Goal: Check status: Check status

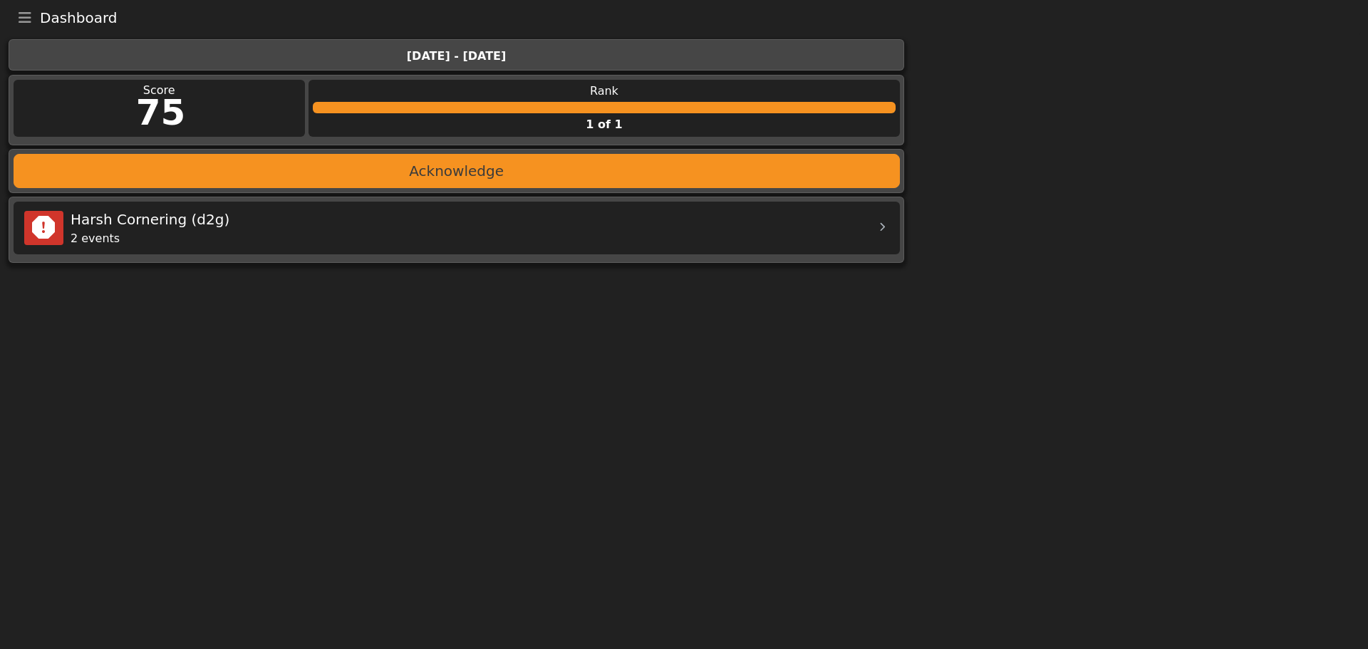
click at [25, 20] on icon "Toggle navigation" at bounding box center [25, 18] width 13 height 14
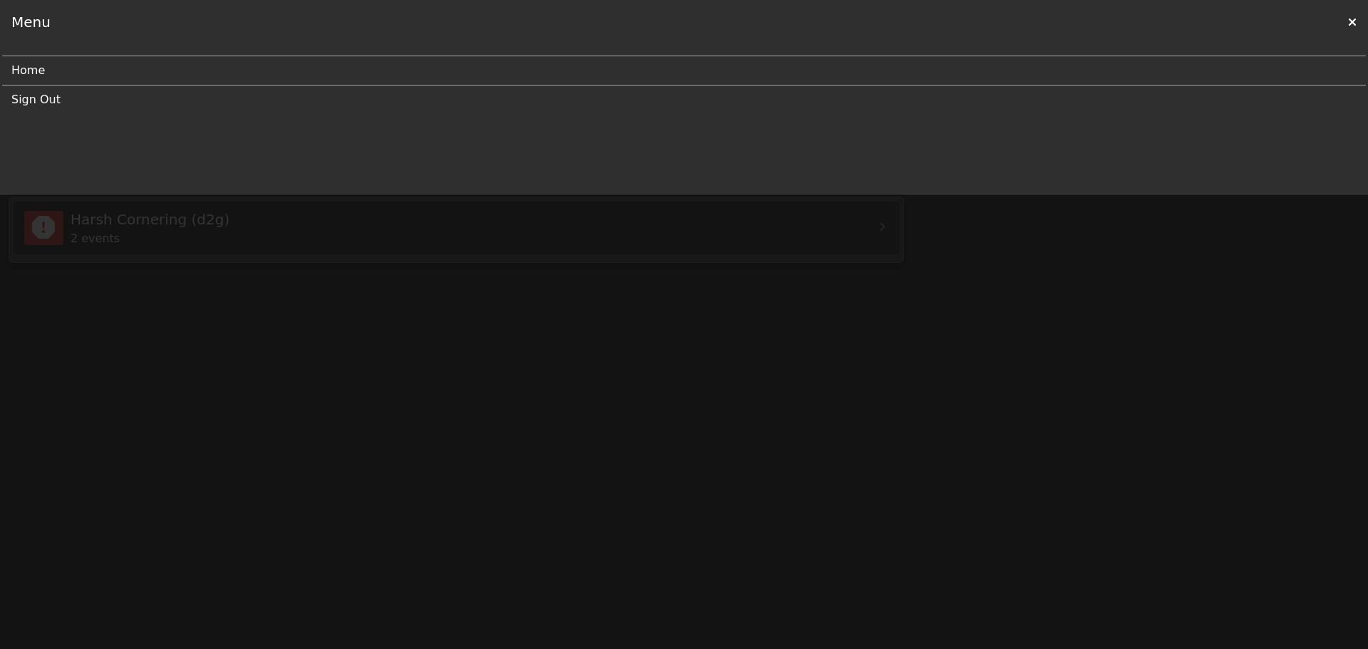
click at [33, 23] on div "Menu" at bounding box center [30, 21] width 39 height 21
click at [34, 71] on link "Home" at bounding box center [678, 70] width 1334 height 29
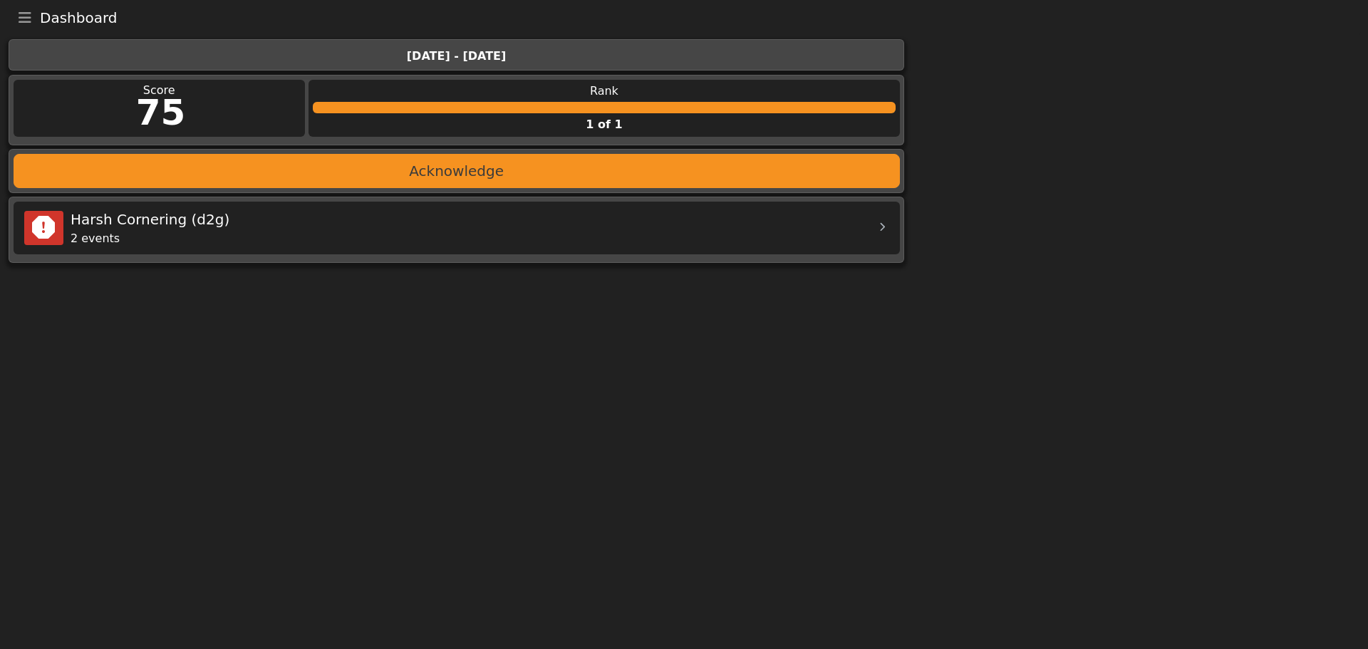
click at [542, 232] on div "2 events" at bounding box center [468, 238] width 794 height 17
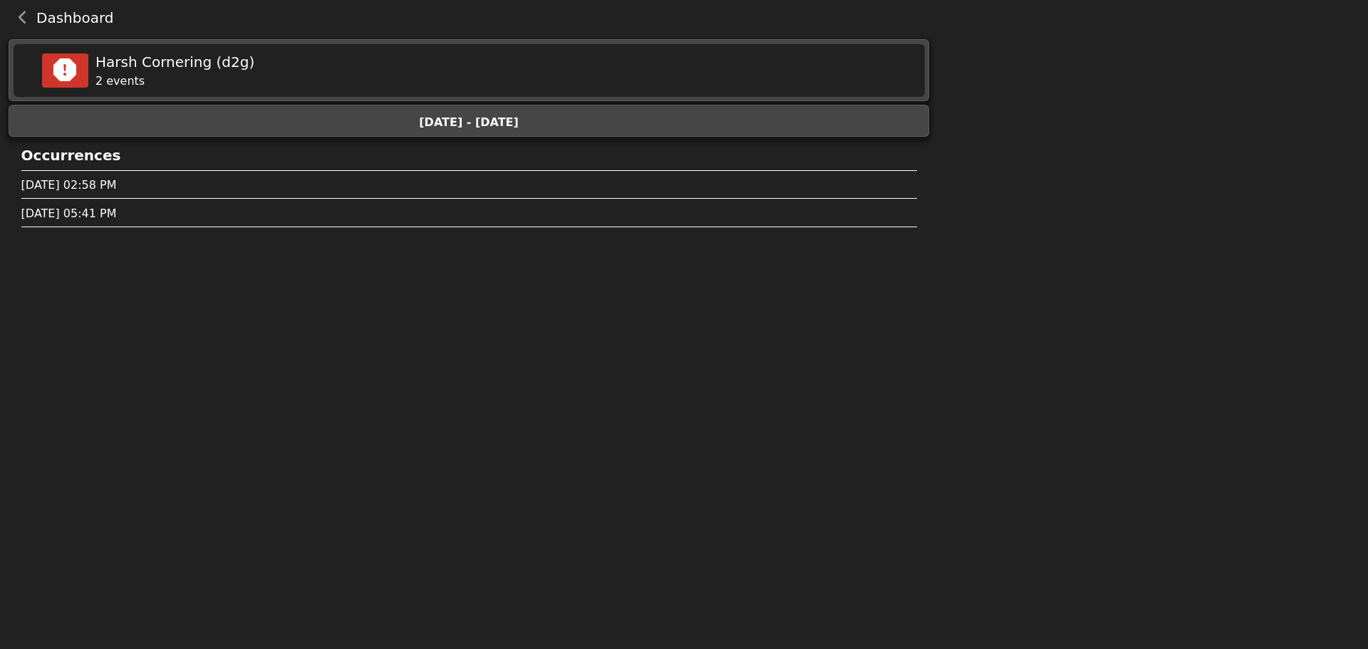
click at [141, 190] on div "[DATE] 02:58 PM" at bounding box center [469, 185] width 896 height 17
click at [22, 12] on icon "back navigation" at bounding box center [23, 18] width 9 height 14
